Goal: Task Accomplishment & Management: Manage account settings

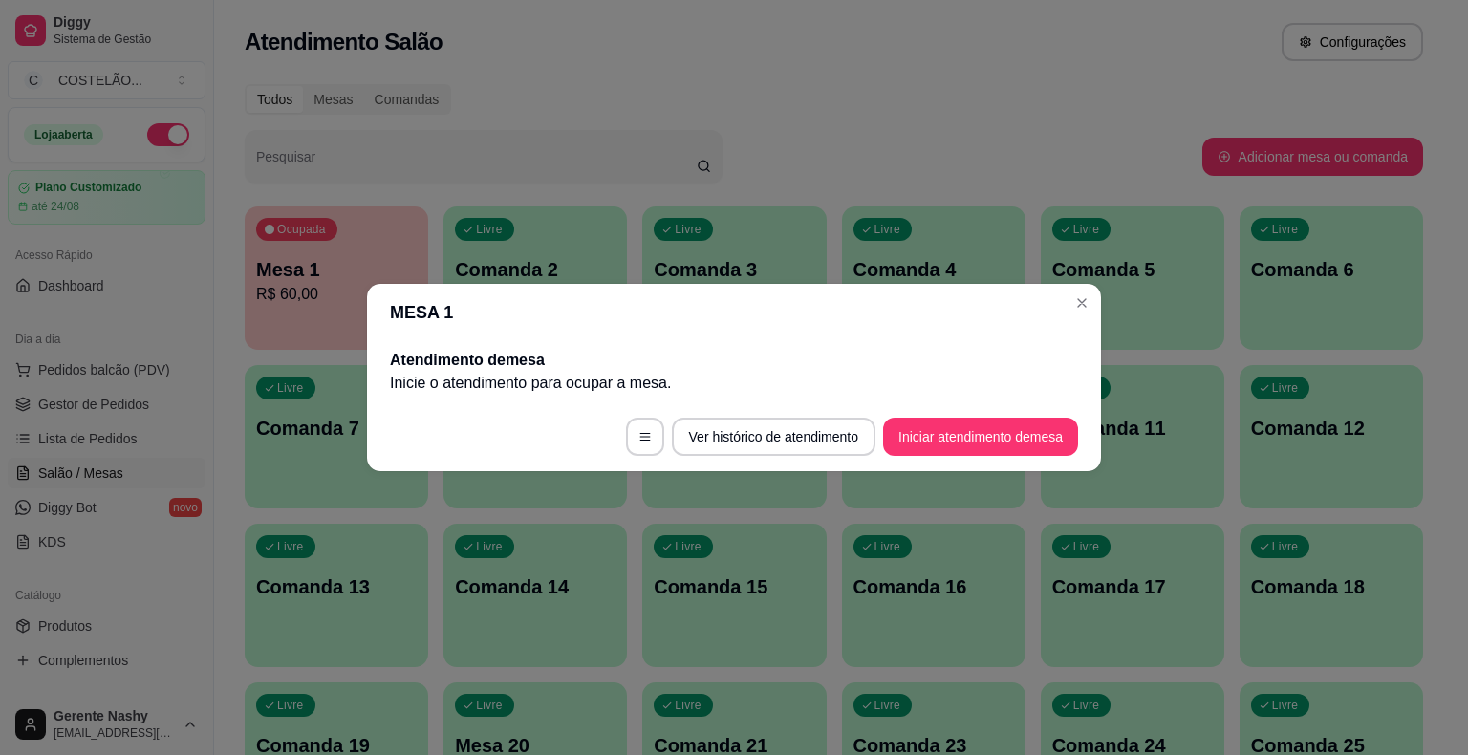
click at [1092, 308] on div "Livre Comanda 5" at bounding box center [1132, 266] width 183 height 120
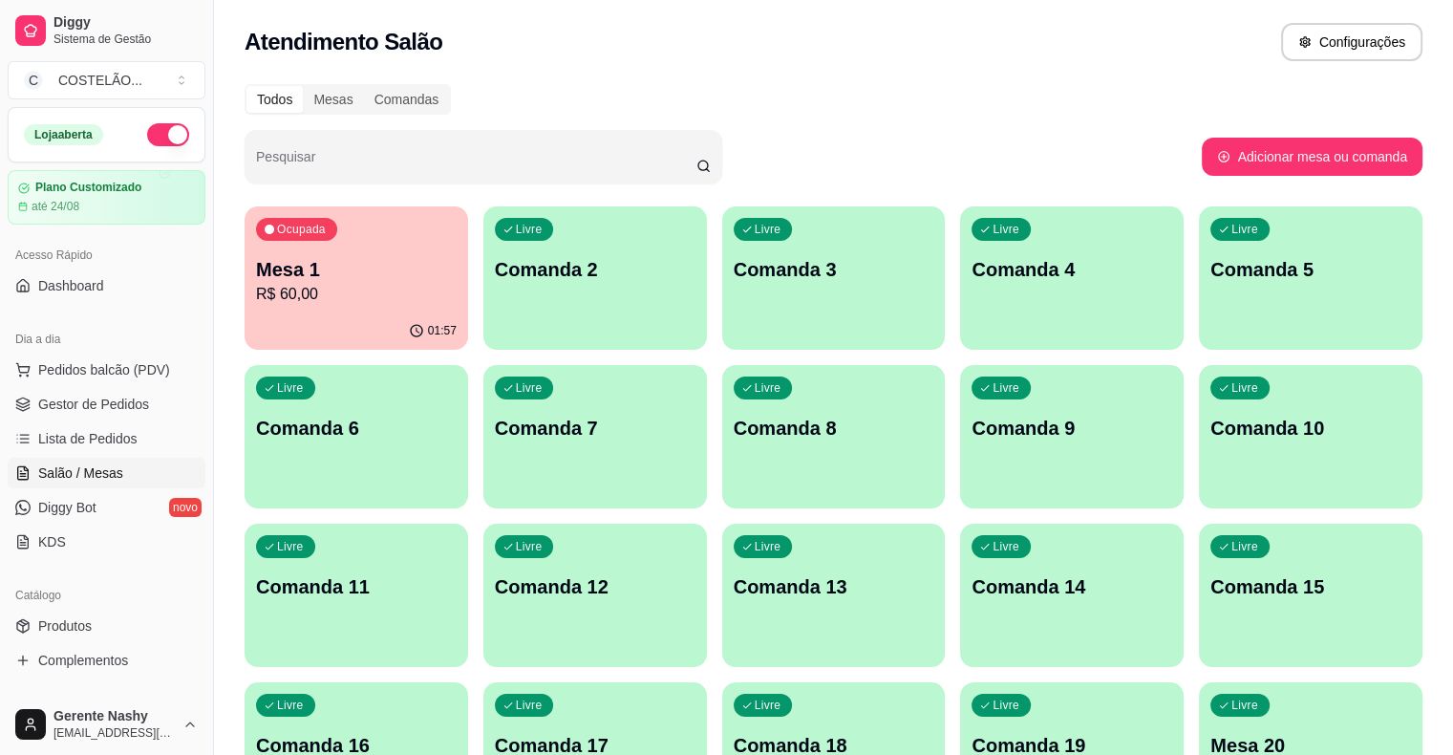
click at [519, 298] on div "Livre Comanda 2" at bounding box center [596, 266] width 224 height 120
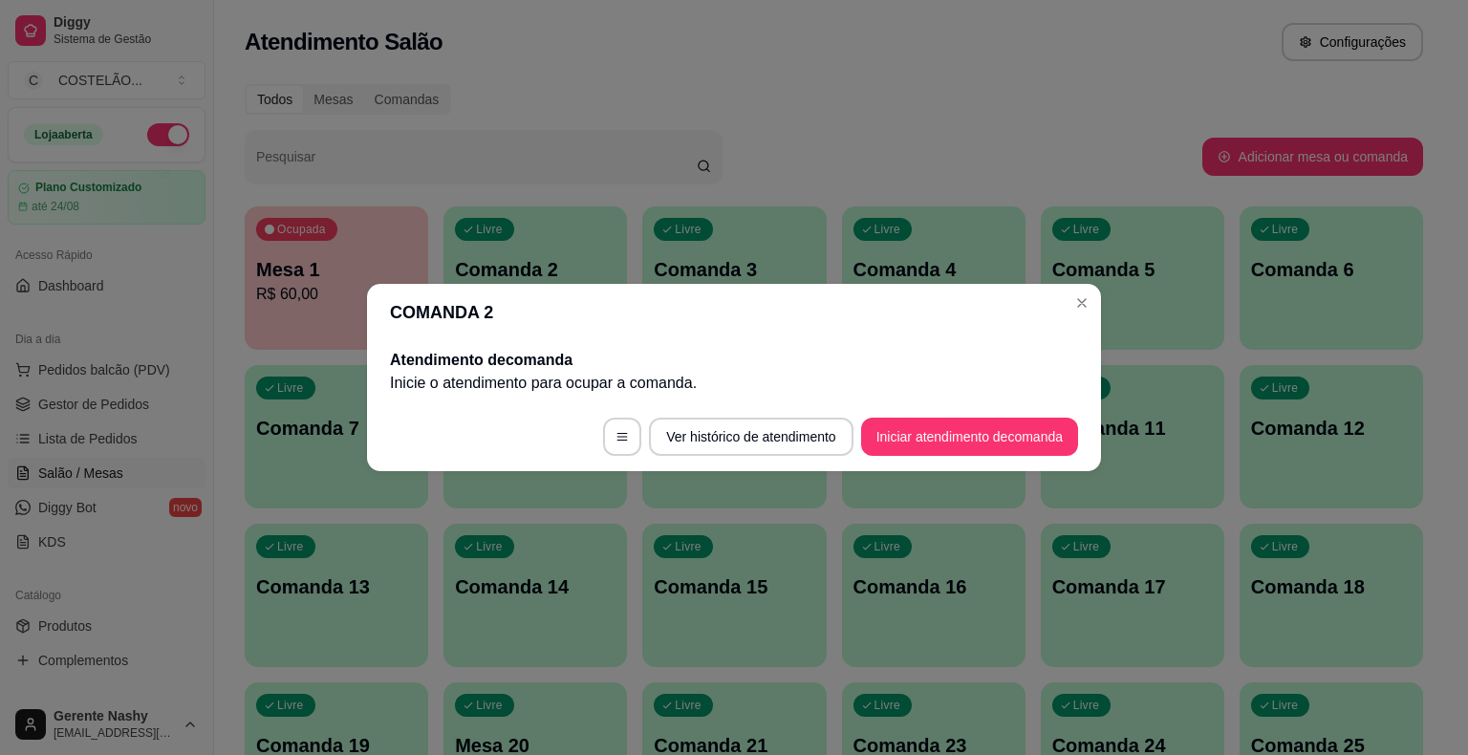
click at [1090, 311] on div "Livre Comanda 5" at bounding box center [1132, 266] width 183 height 120
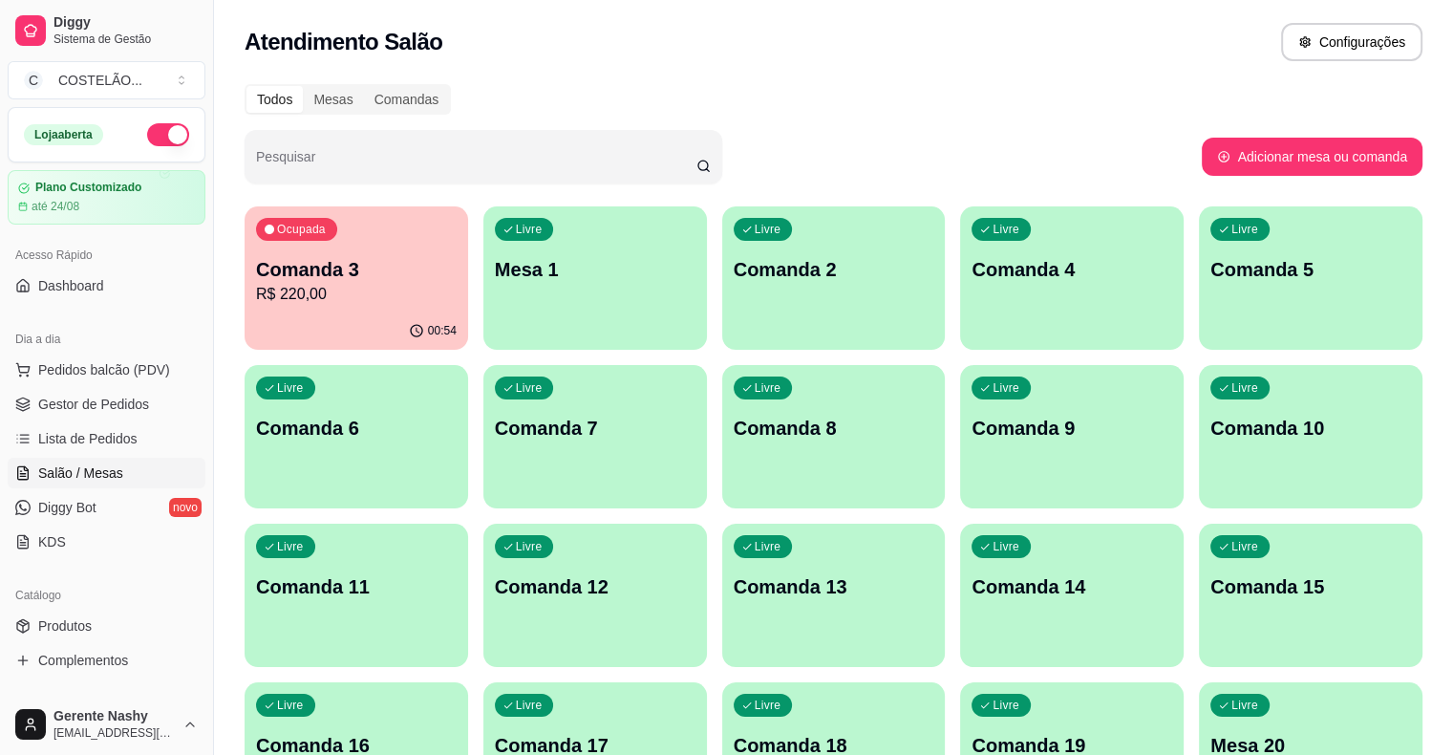
click at [357, 287] on p "R$ 220,00" at bounding box center [356, 294] width 201 height 23
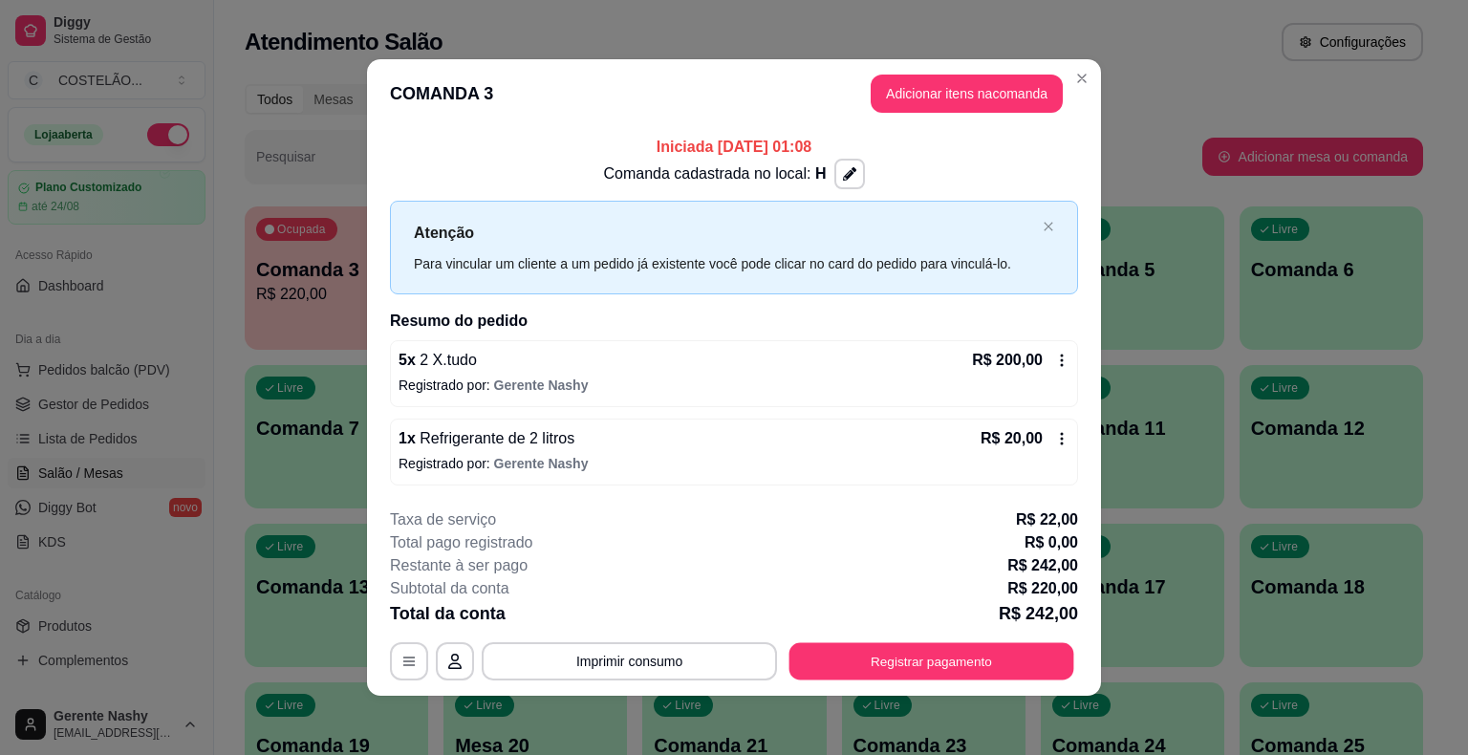
click at [917, 676] on button "Registrar pagamento" at bounding box center [931, 660] width 285 height 37
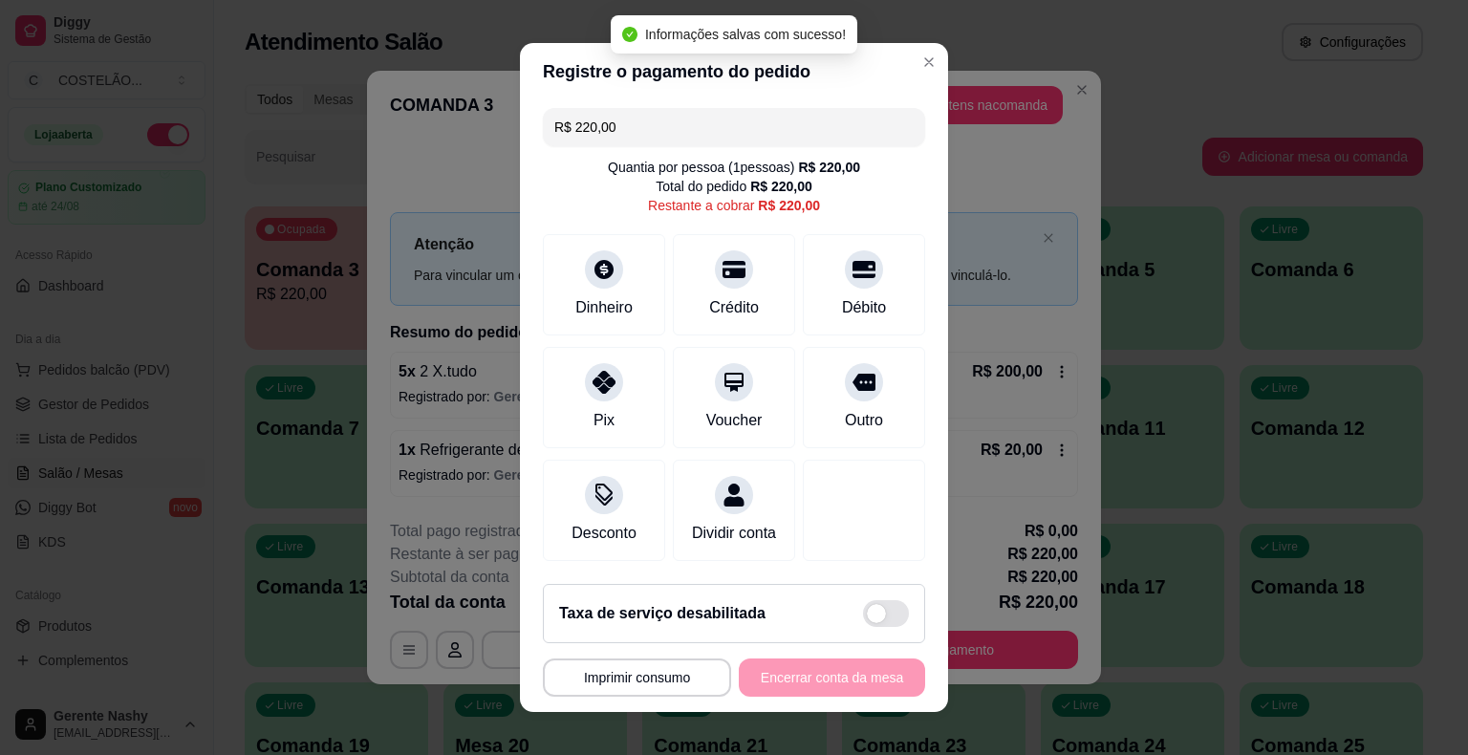
click at [777, 120] on input "R$ 220,00" at bounding box center [733, 127] width 359 height 38
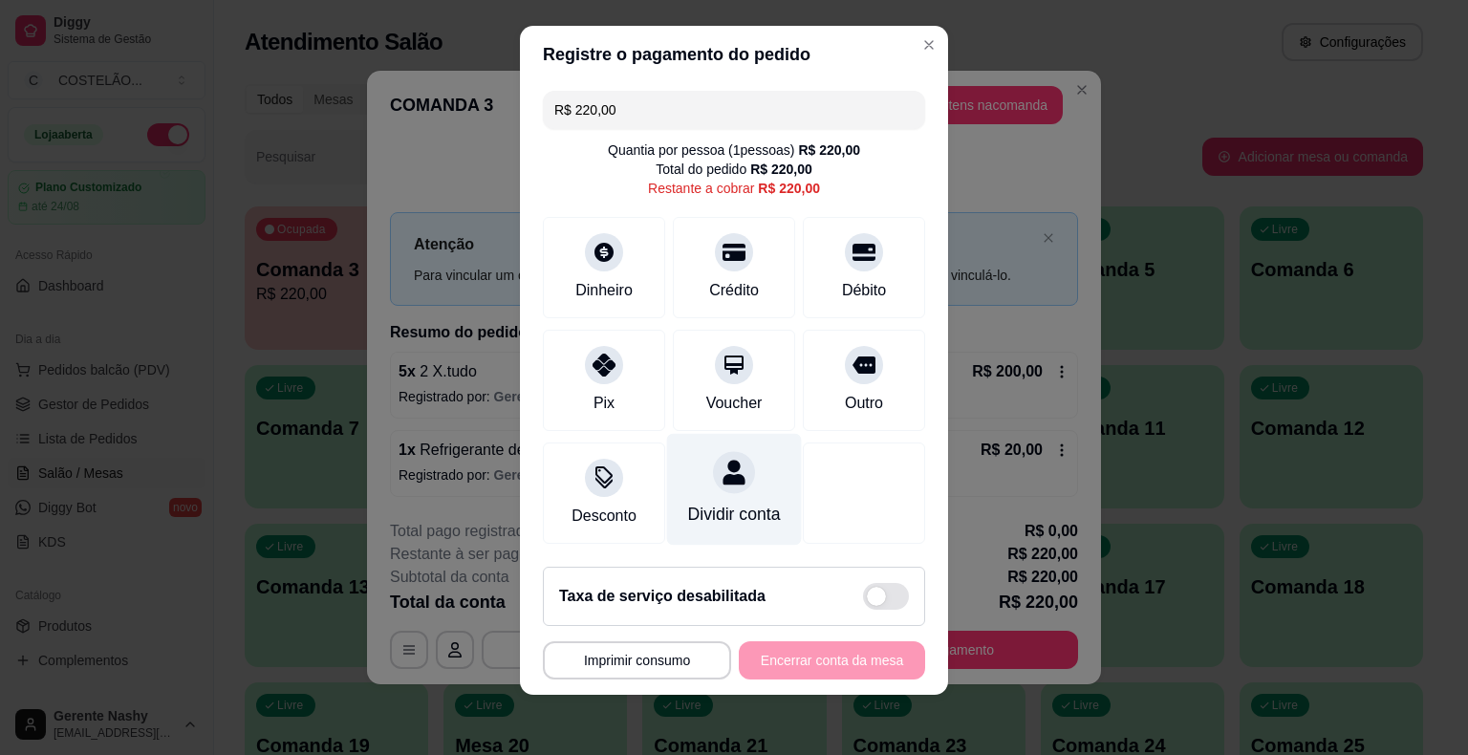
click at [725, 492] on div at bounding box center [734, 472] width 42 height 42
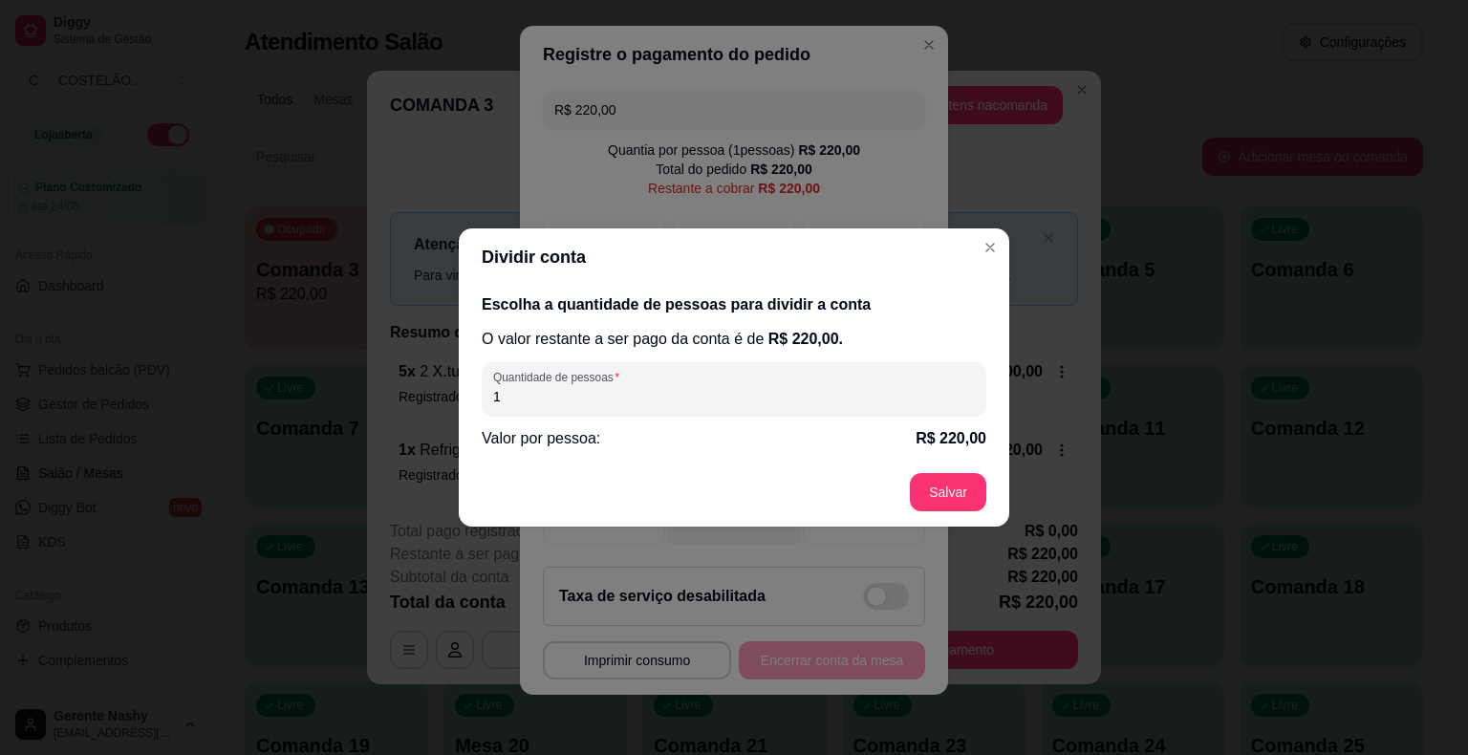
click at [1000, 247] on button "Close" at bounding box center [990, 247] width 31 height 31
click at [1000, 245] on button "Close" at bounding box center [990, 247] width 31 height 31
click at [985, 237] on div "**********" at bounding box center [734, 377] width 1468 height 755
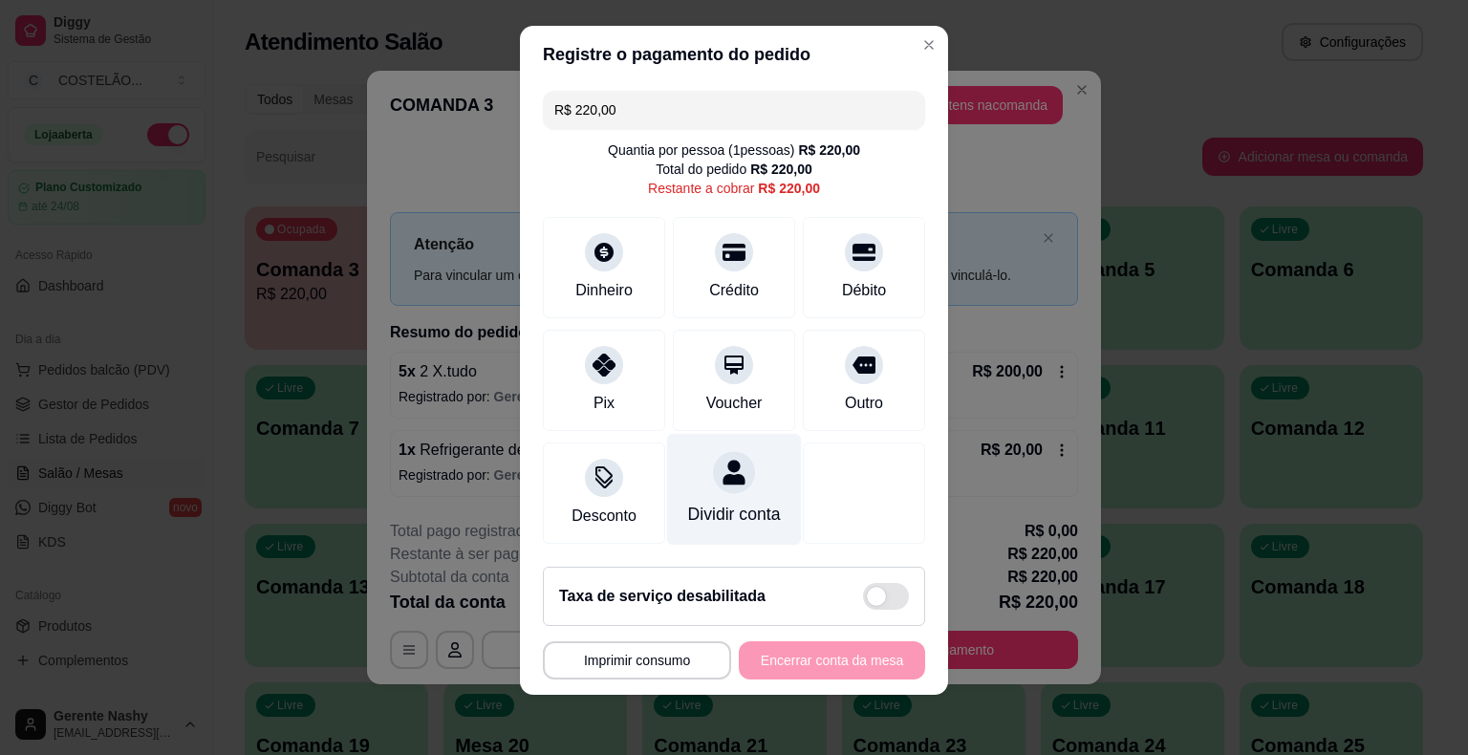
click at [867, 589] on span at bounding box center [876, 596] width 19 height 19
click at [864, 600] on input "checkbox" at bounding box center [868, 606] width 12 height 12
checkbox input "false"
type input "R$ 242,00"
checkbox input "true"
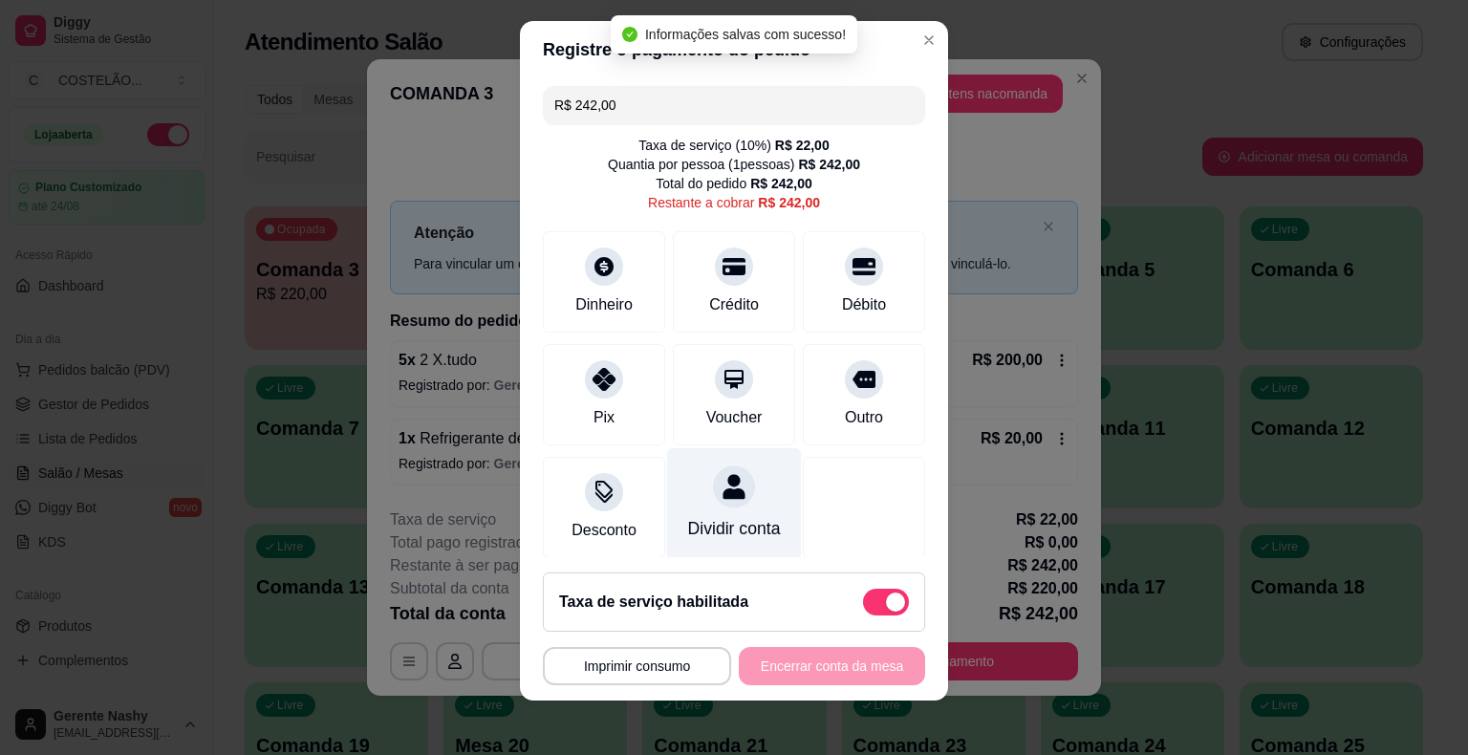
scroll to position [11, 0]
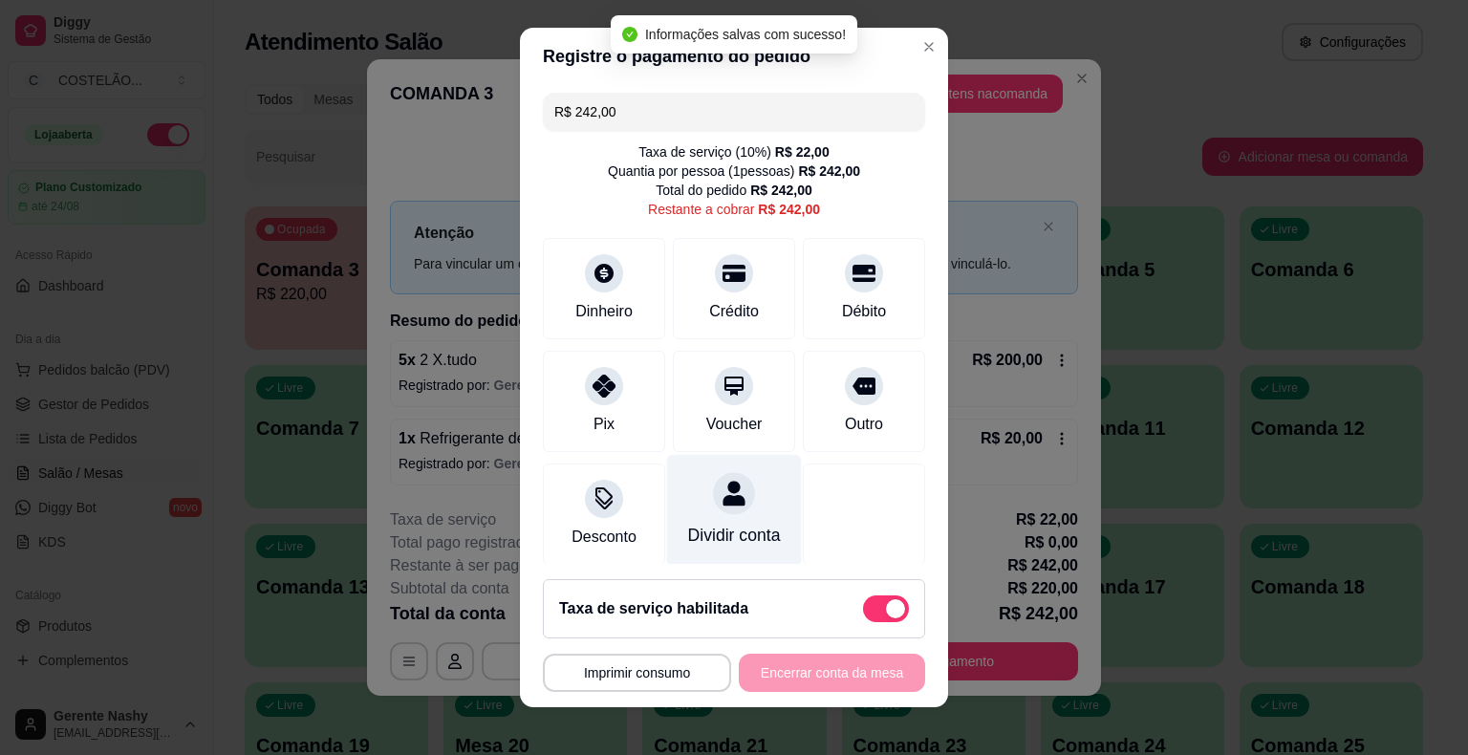
click at [699, 543] on div "Dividir conta" at bounding box center [734, 535] width 93 height 25
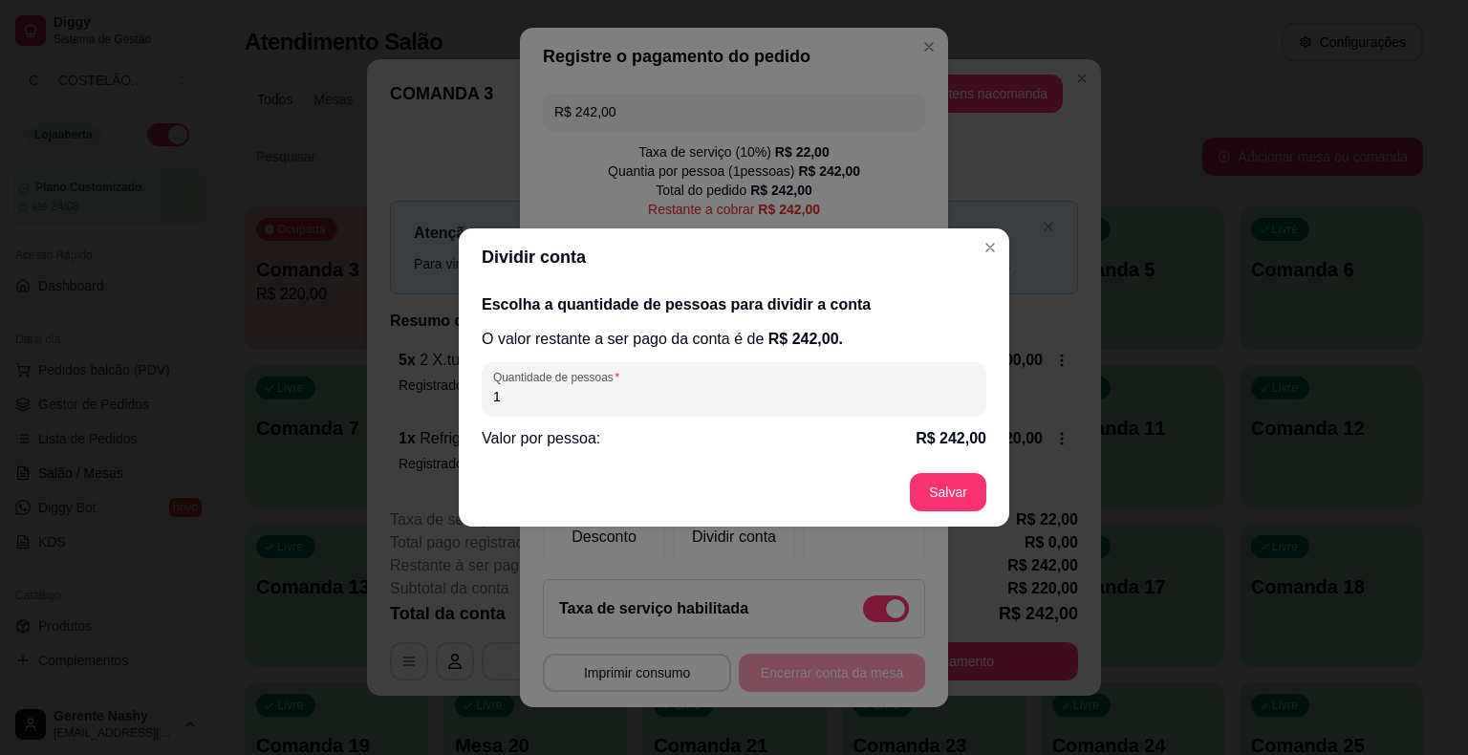
click at [711, 388] on input "1" at bounding box center [734, 396] width 482 height 19
type input "8"
click at [933, 497] on footer "Salvar" at bounding box center [734, 492] width 550 height 69
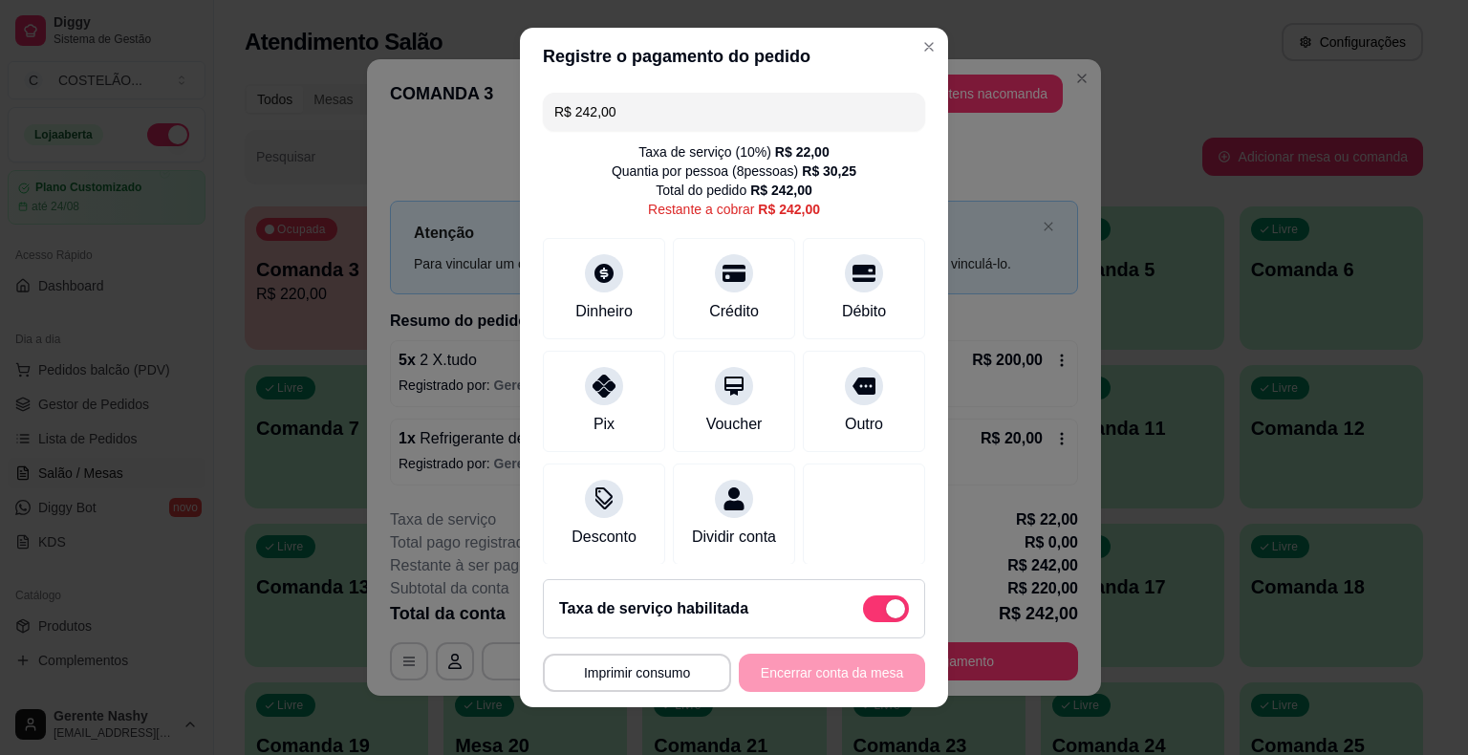
click at [819, 111] on input "R$ 242,00" at bounding box center [733, 112] width 359 height 38
click at [843, 288] on div at bounding box center [864, 268] width 42 height 42
click at [818, 113] on input "R$ 211,75" at bounding box center [733, 112] width 359 height 38
click at [592, 295] on div "Dinheiro" at bounding box center [604, 284] width 135 height 112
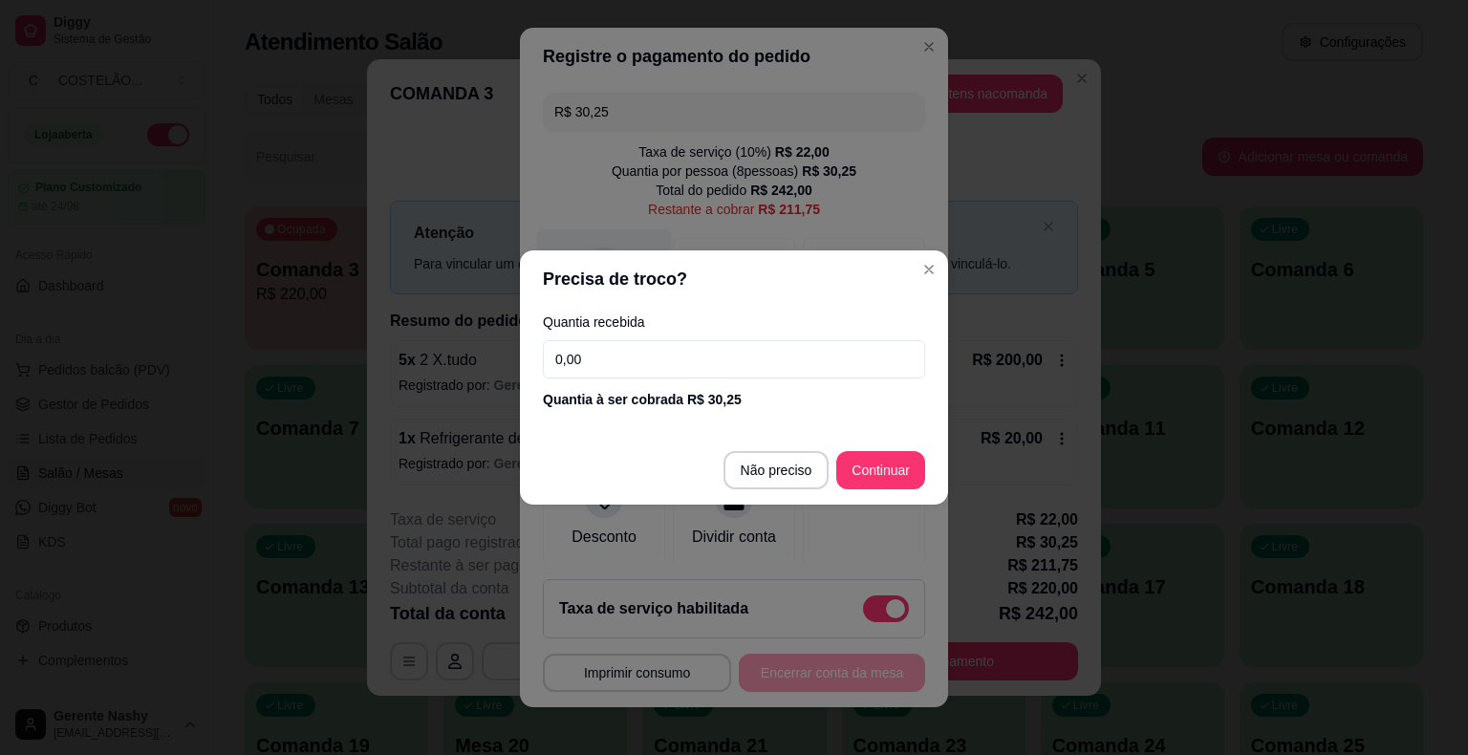
click at [803, 464] on div at bounding box center [864, 513] width 122 height 101
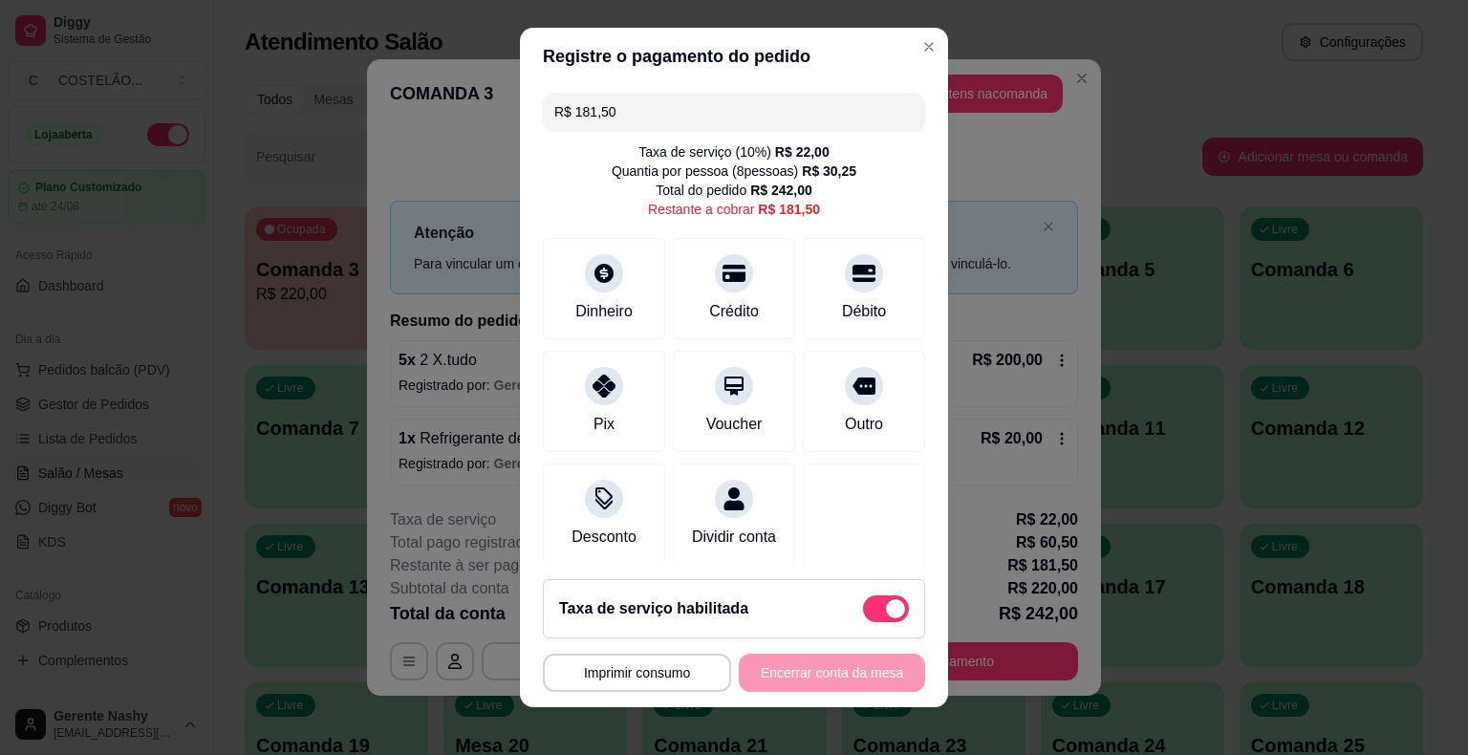
click at [871, 103] on input "R$ 181,50" at bounding box center [733, 112] width 359 height 38
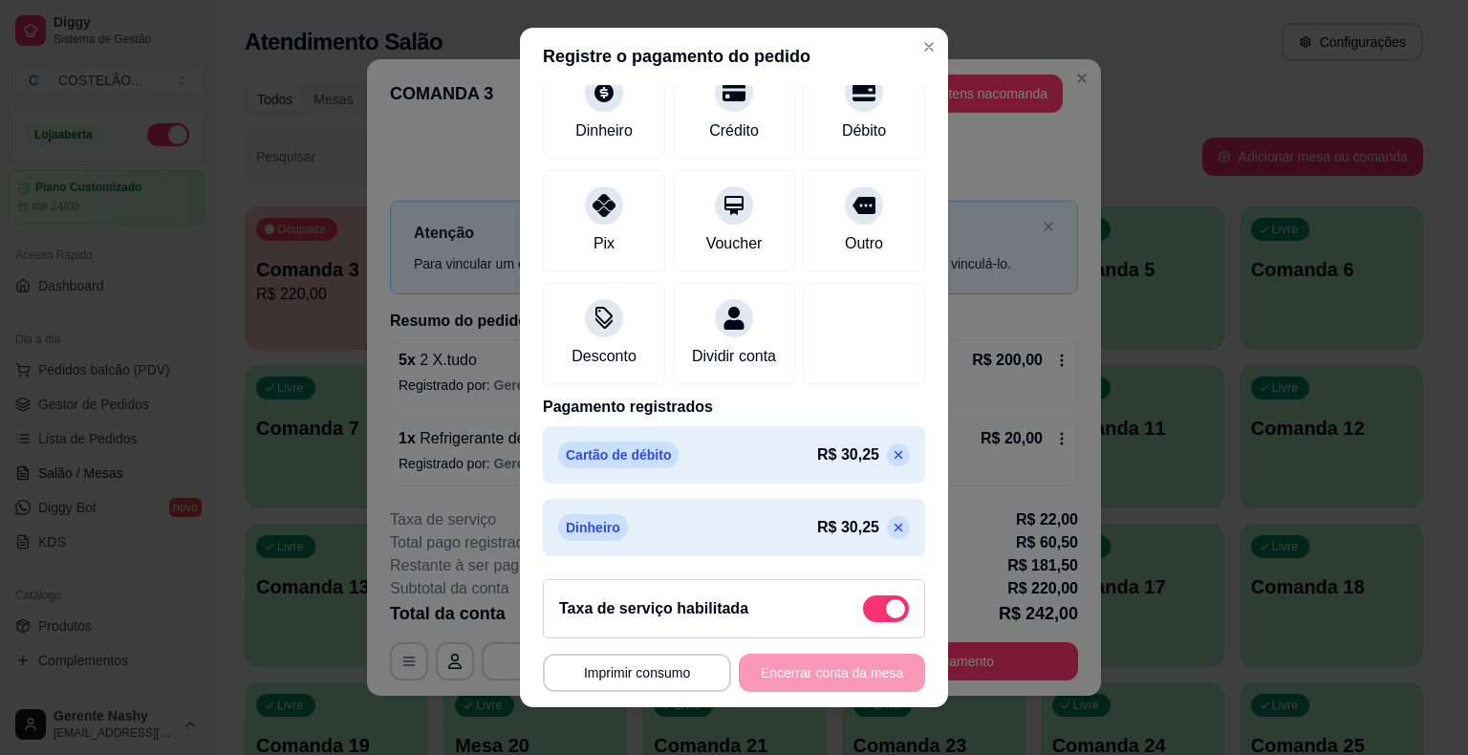
scroll to position [0, 0]
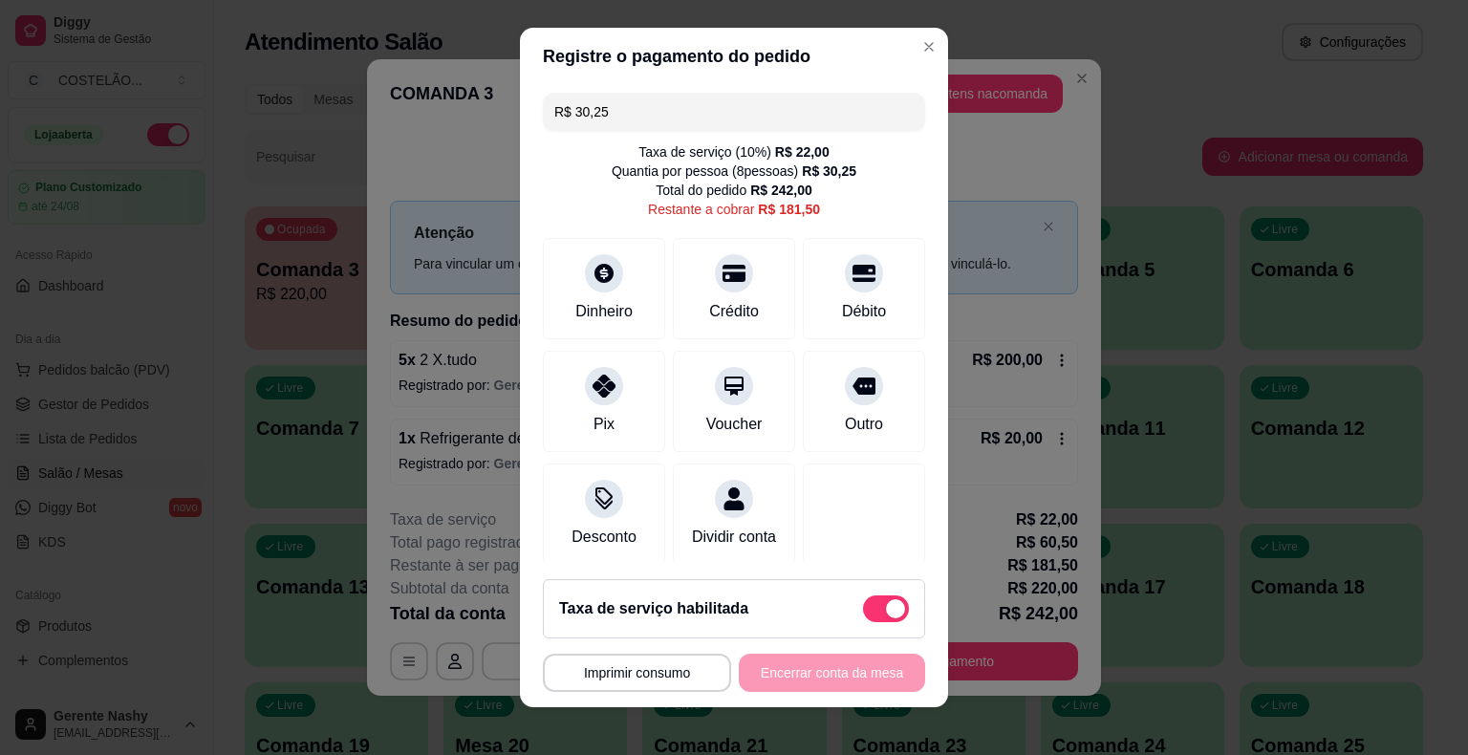
click at [784, 104] on input "R$ 30,25" at bounding box center [733, 112] width 359 height 38
click at [840, 301] on div "Débito" at bounding box center [864, 309] width 49 height 25
click at [843, 287] on div at bounding box center [864, 268] width 42 height 42
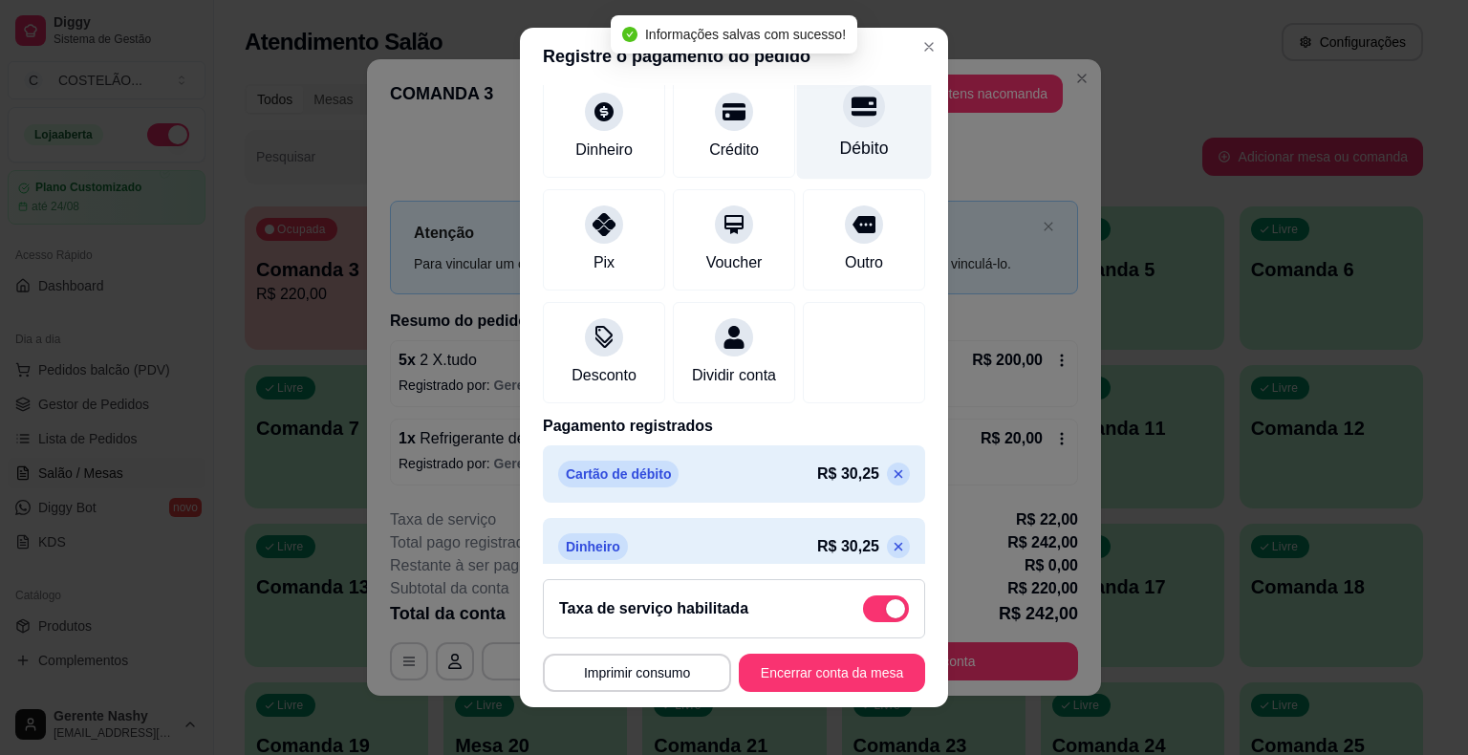
scroll to position [327, 0]
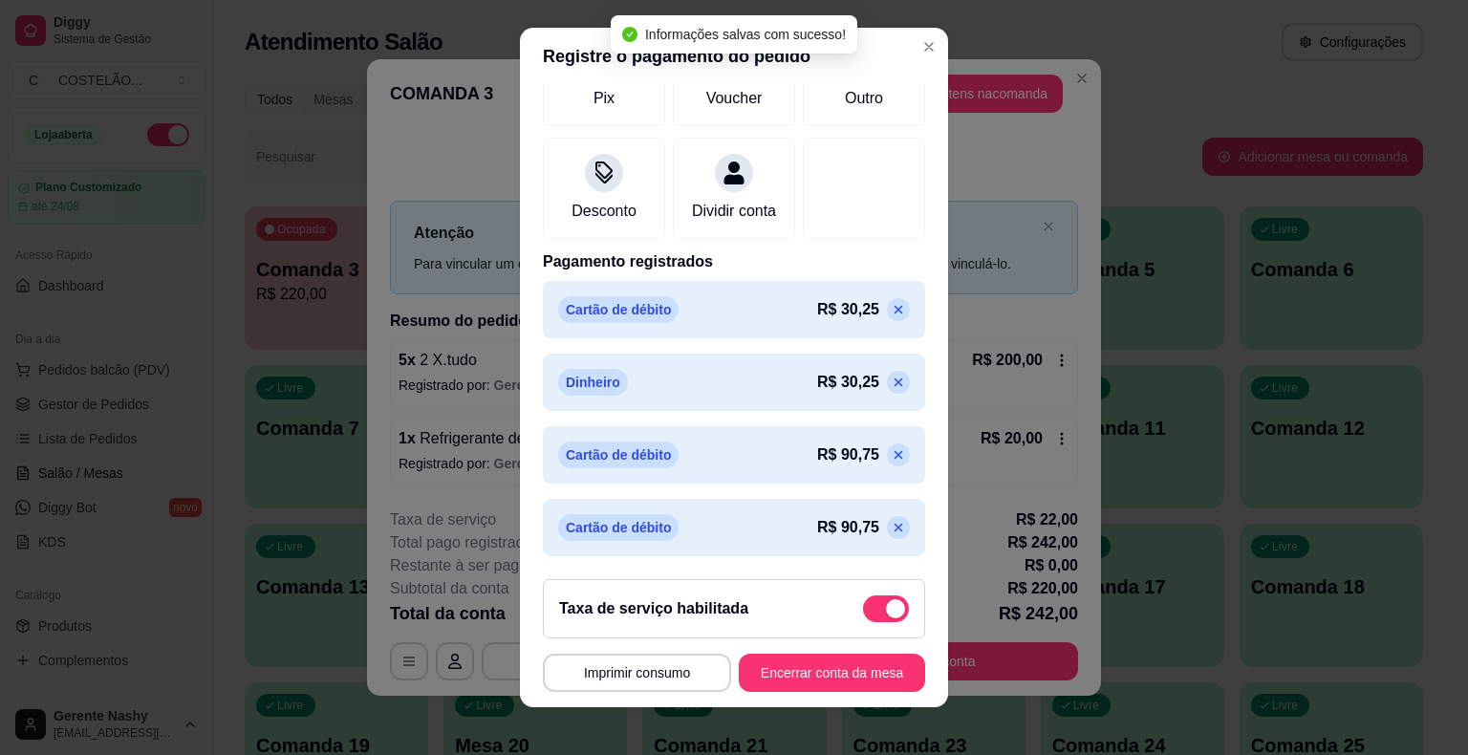
click at [887, 524] on p at bounding box center [898, 527] width 23 height 23
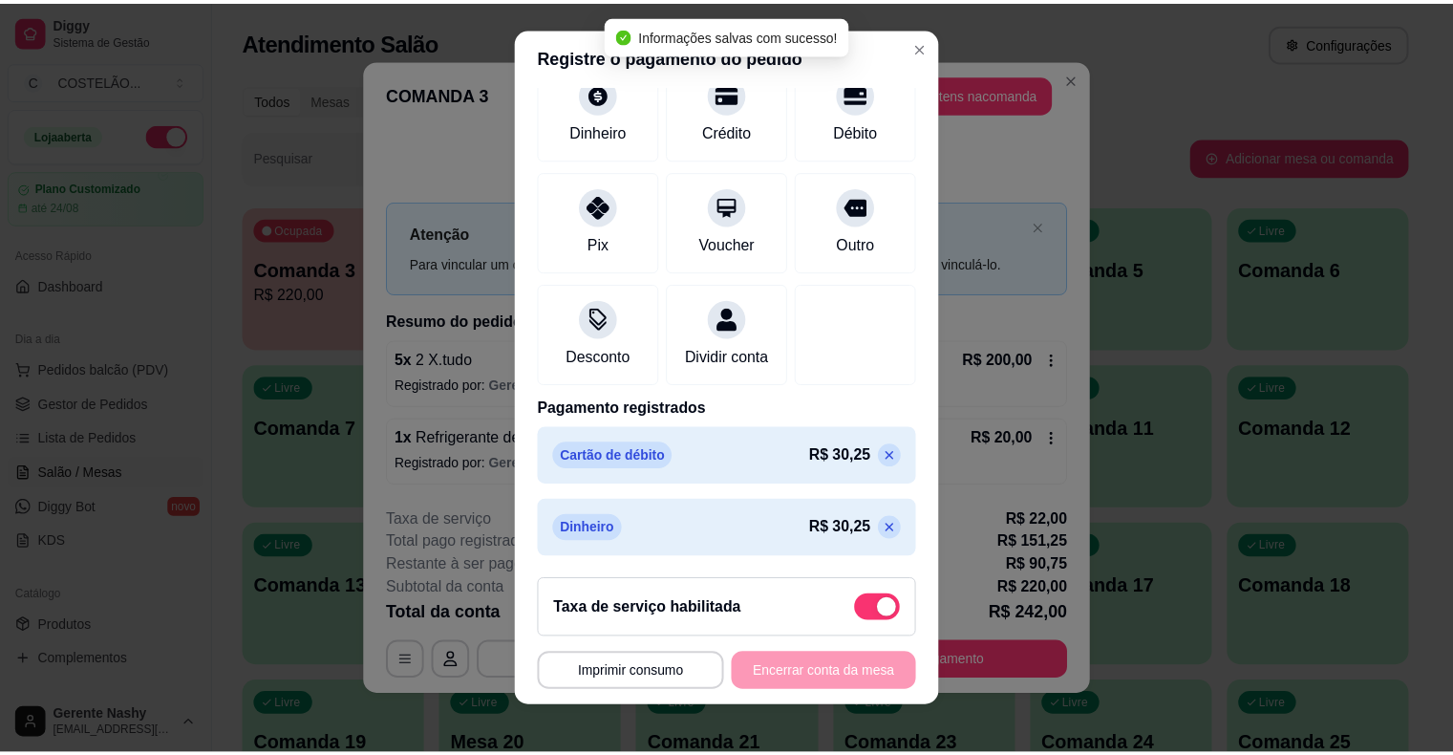
scroll to position [0, 0]
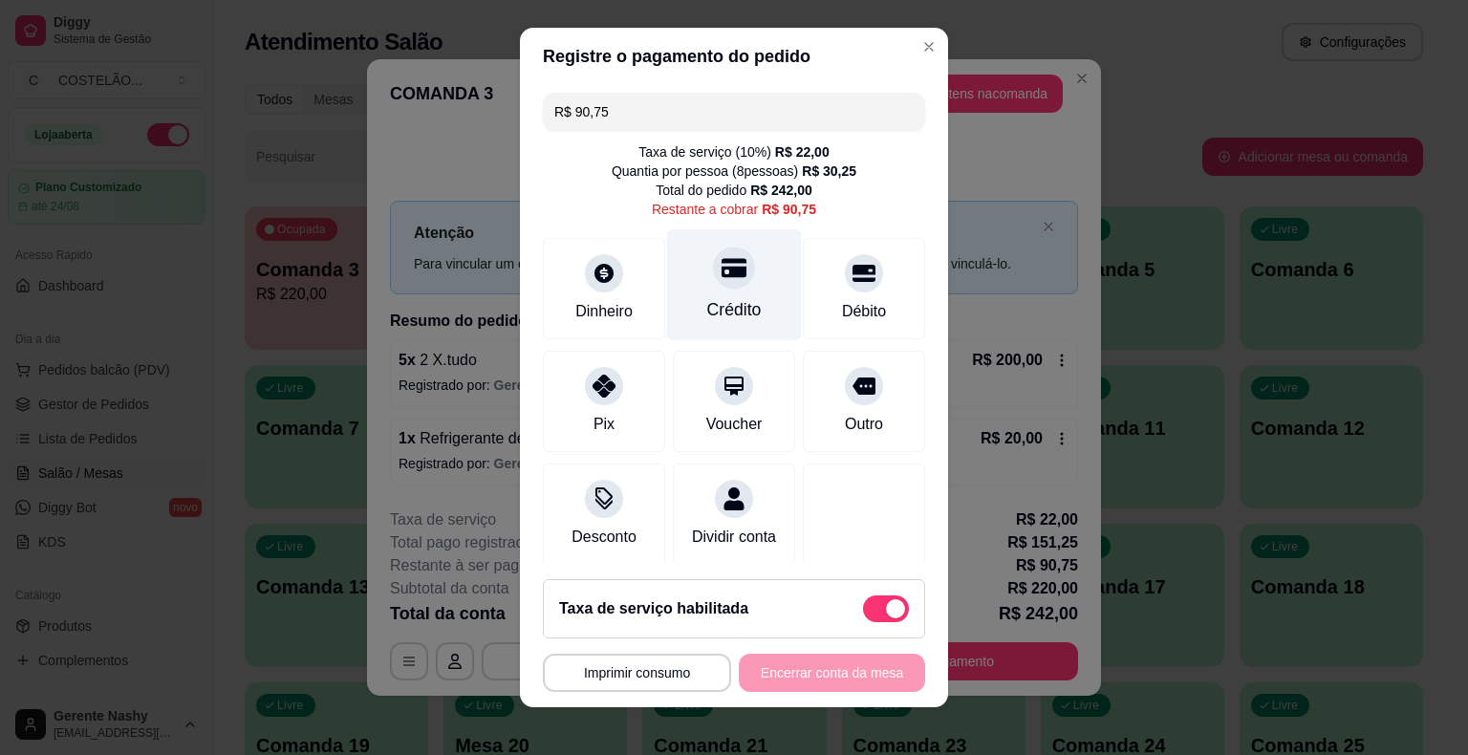
click at [730, 279] on div "Crédito" at bounding box center [734, 284] width 135 height 112
type input "R$ 0,00"
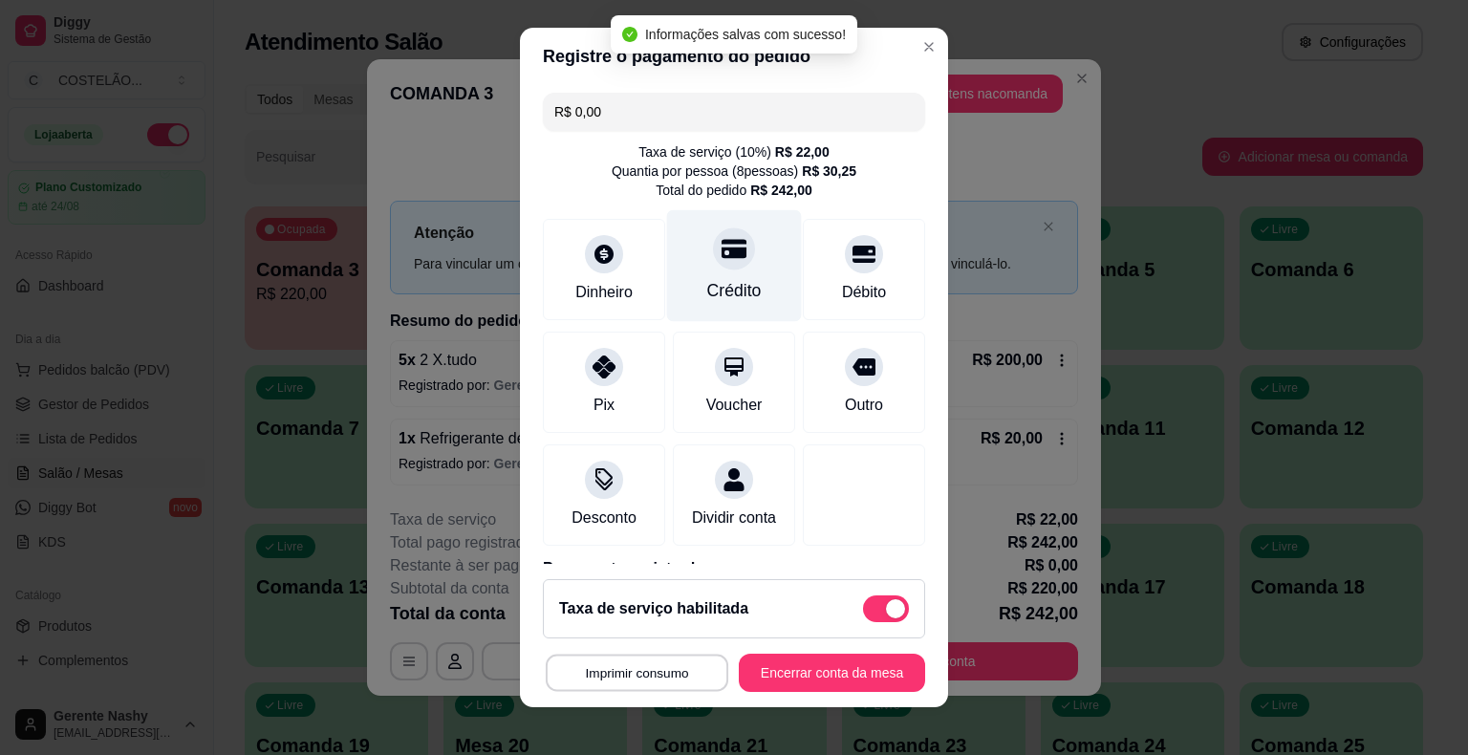
click at [614, 669] on button "Imprimir consumo" at bounding box center [637, 672] width 183 height 37
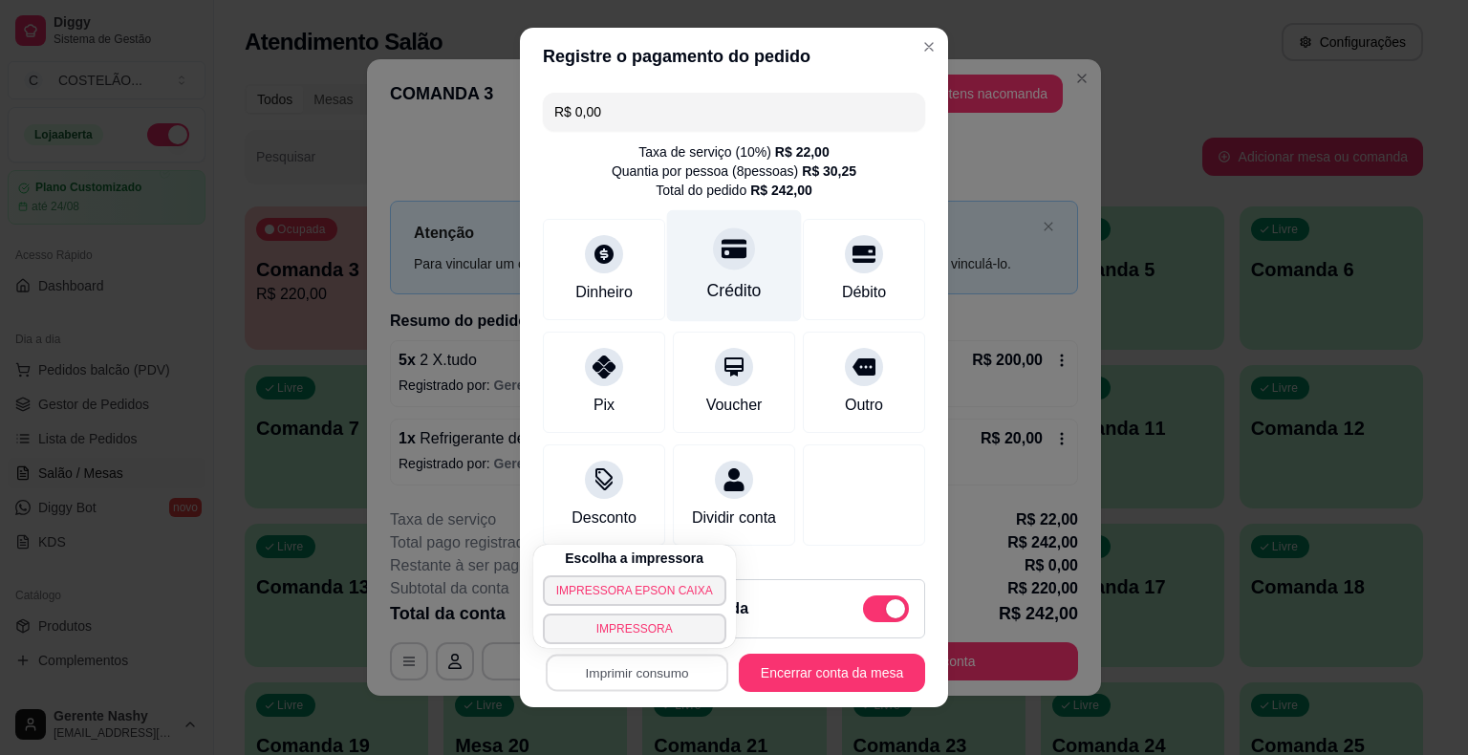
click at [656, 589] on button "IMPRESSORA EPSON CAIXA" at bounding box center [634, 590] width 183 height 31
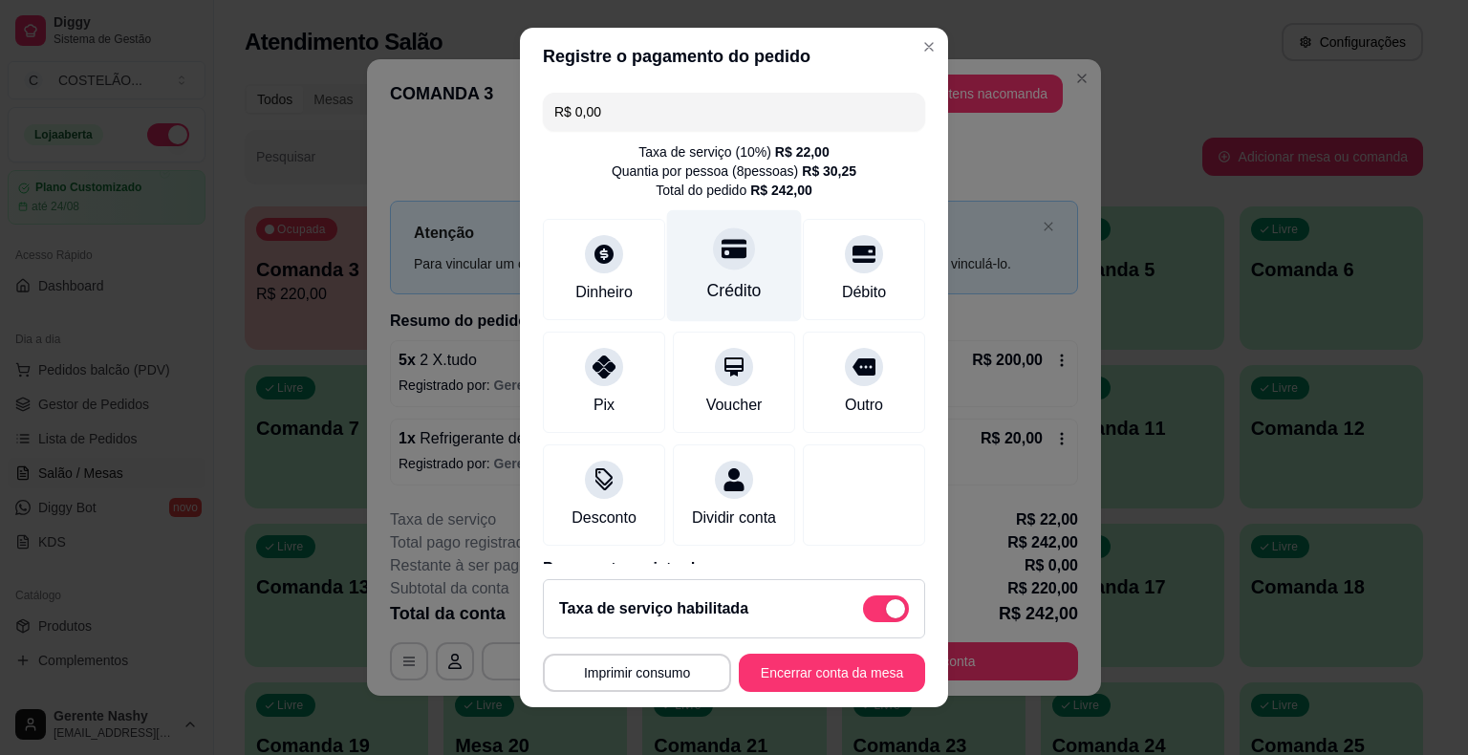
click at [812, 676] on button "Encerrar conta da mesa" at bounding box center [832, 673] width 186 height 38
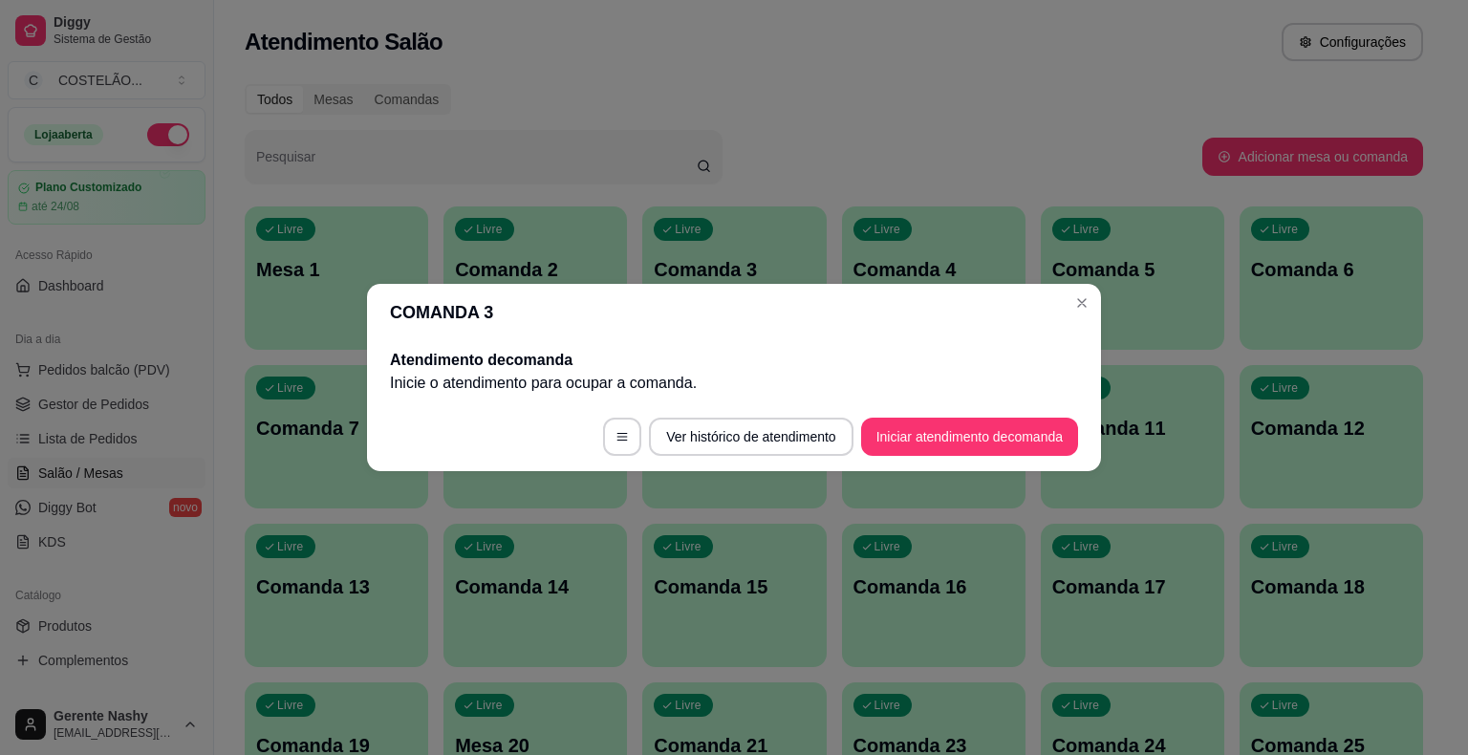
click at [1068, 300] on div "Livre Comanda 5" at bounding box center [1132, 266] width 183 height 120
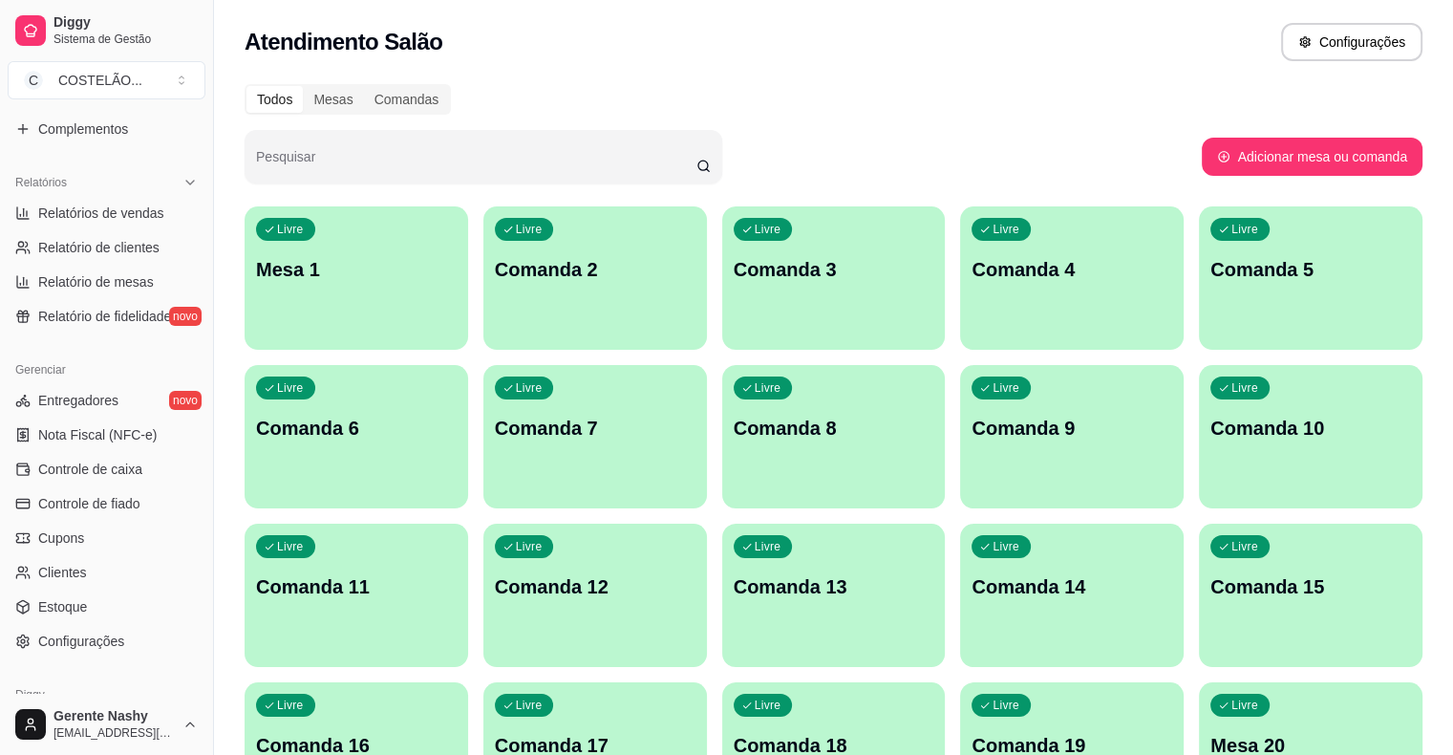
scroll to position [619, 0]
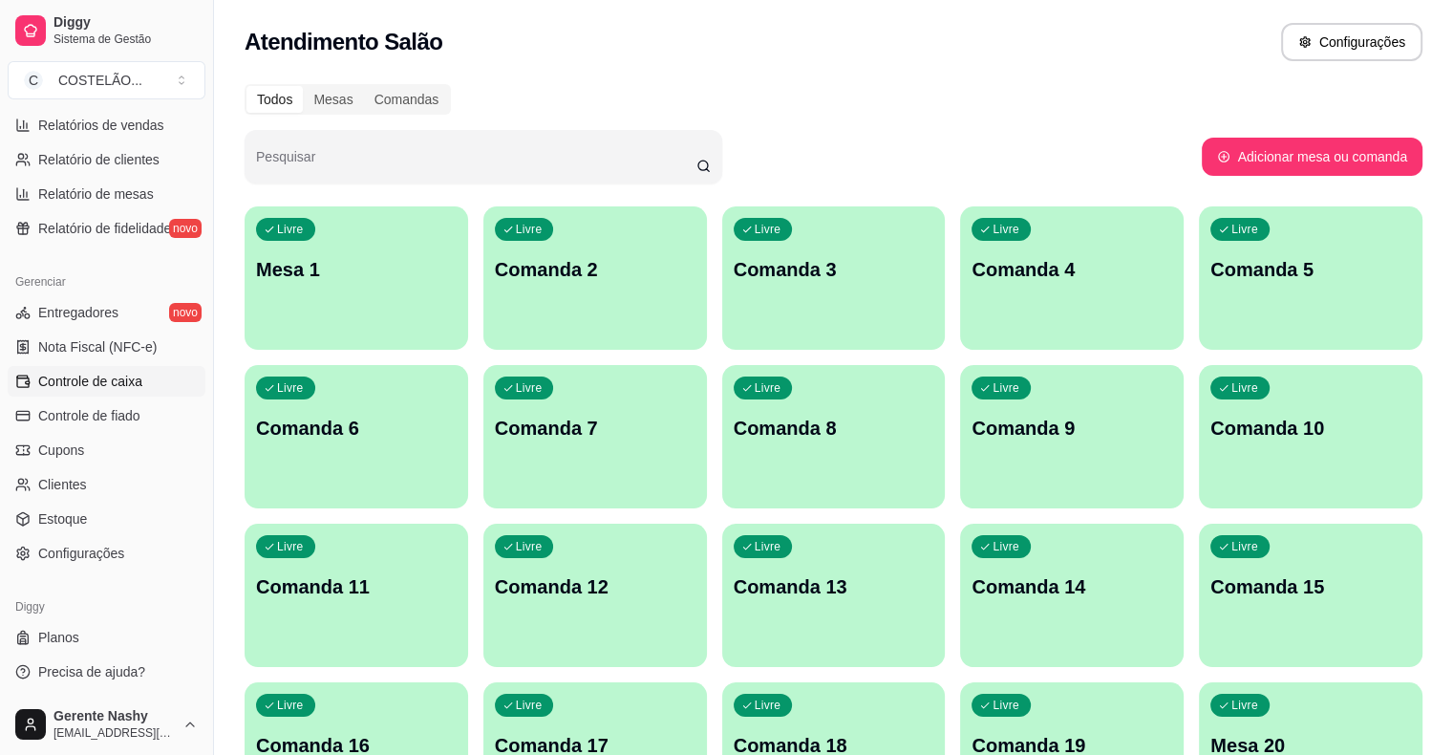
click at [109, 390] on link "Controle de caixa" at bounding box center [107, 381] width 198 height 31
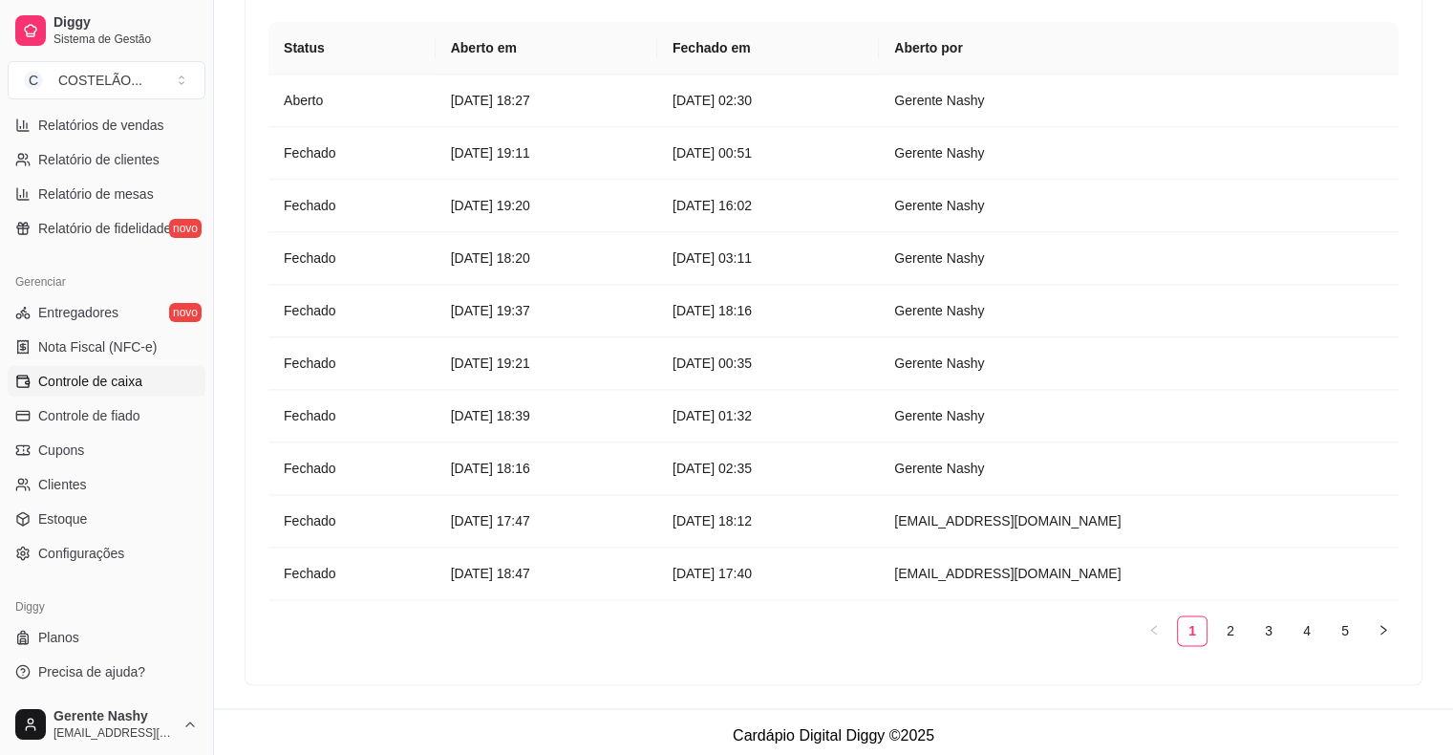
scroll to position [2003, 0]
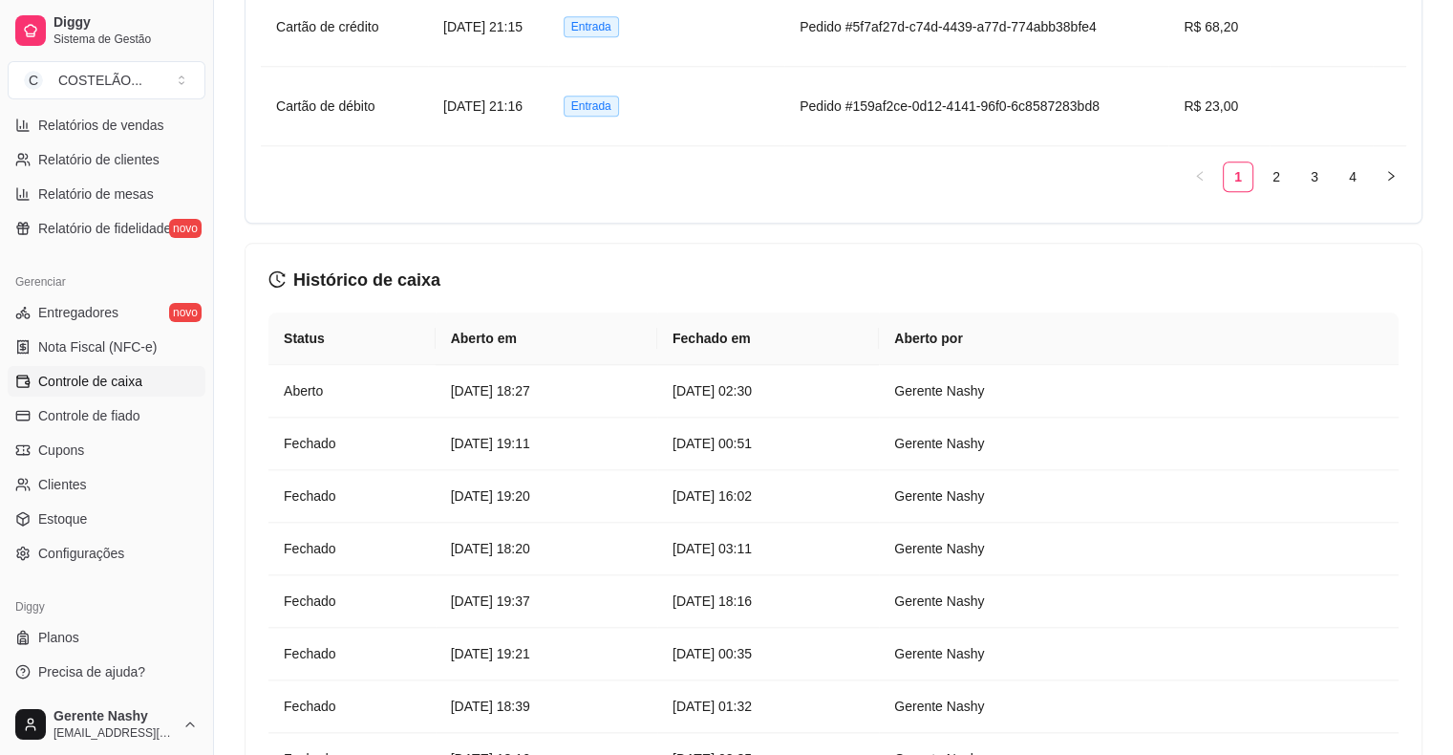
click at [8, 366] on link "Controle de caixa" at bounding box center [107, 381] width 198 height 31
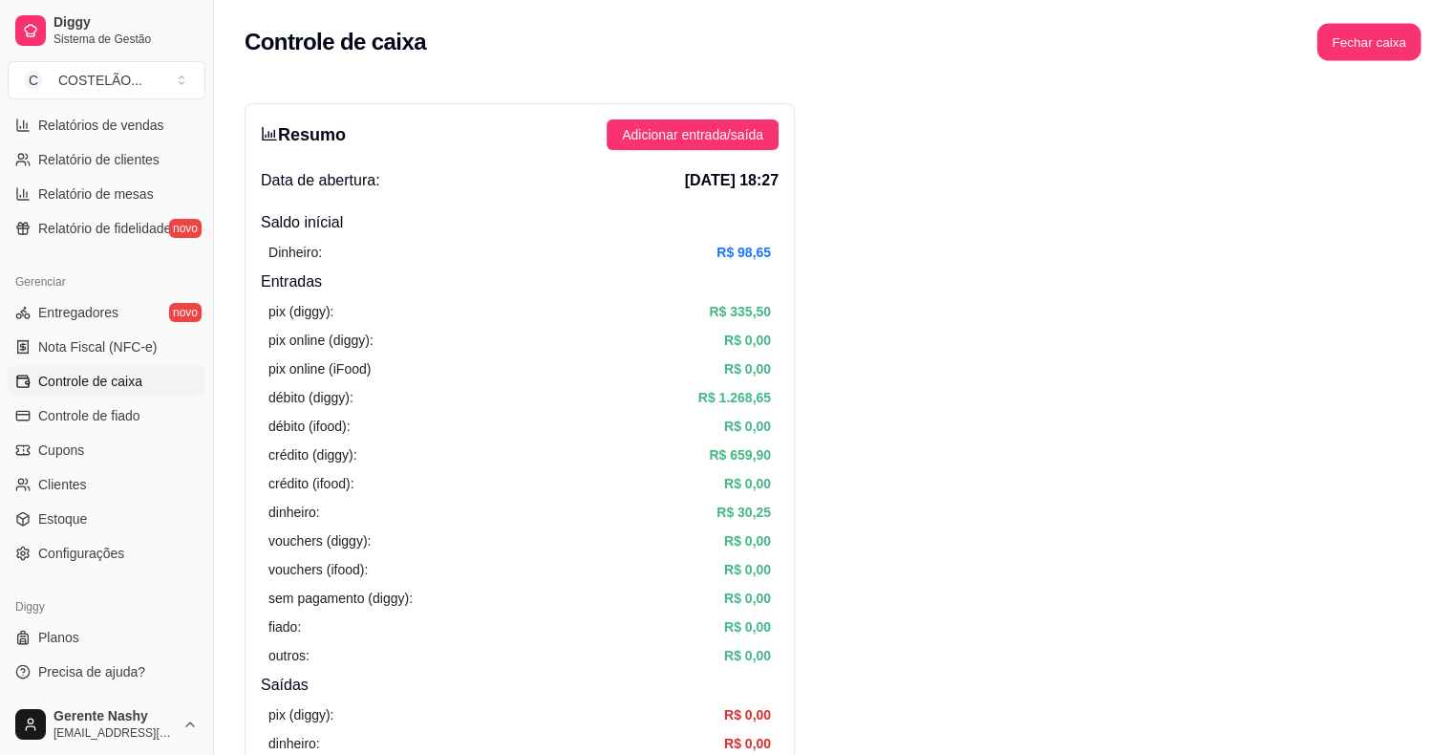
click at [1384, 31] on button "Fechar caixa" at bounding box center [1370, 42] width 104 height 37
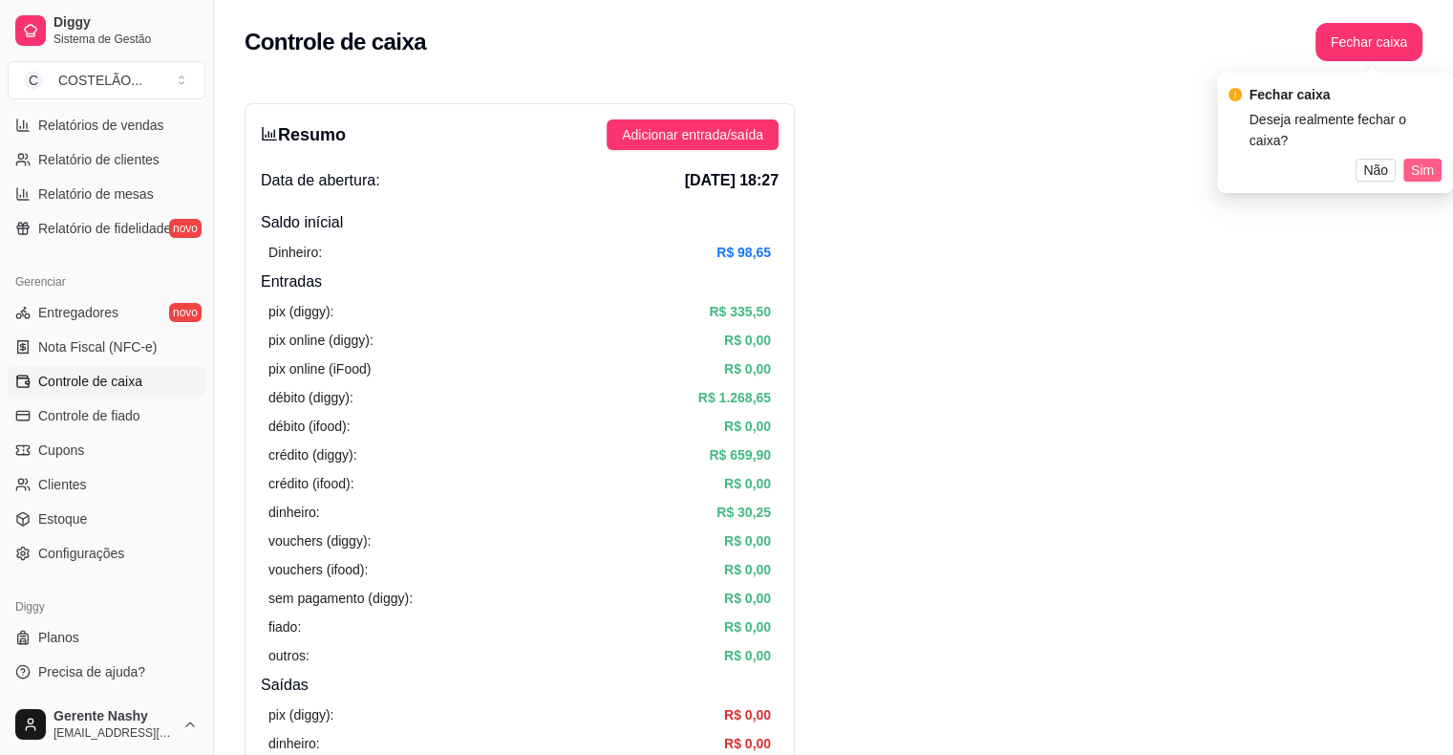
click at [1420, 164] on span "Sim" at bounding box center [1422, 170] width 23 height 21
